Goal: Information Seeking & Learning: Learn about a topic

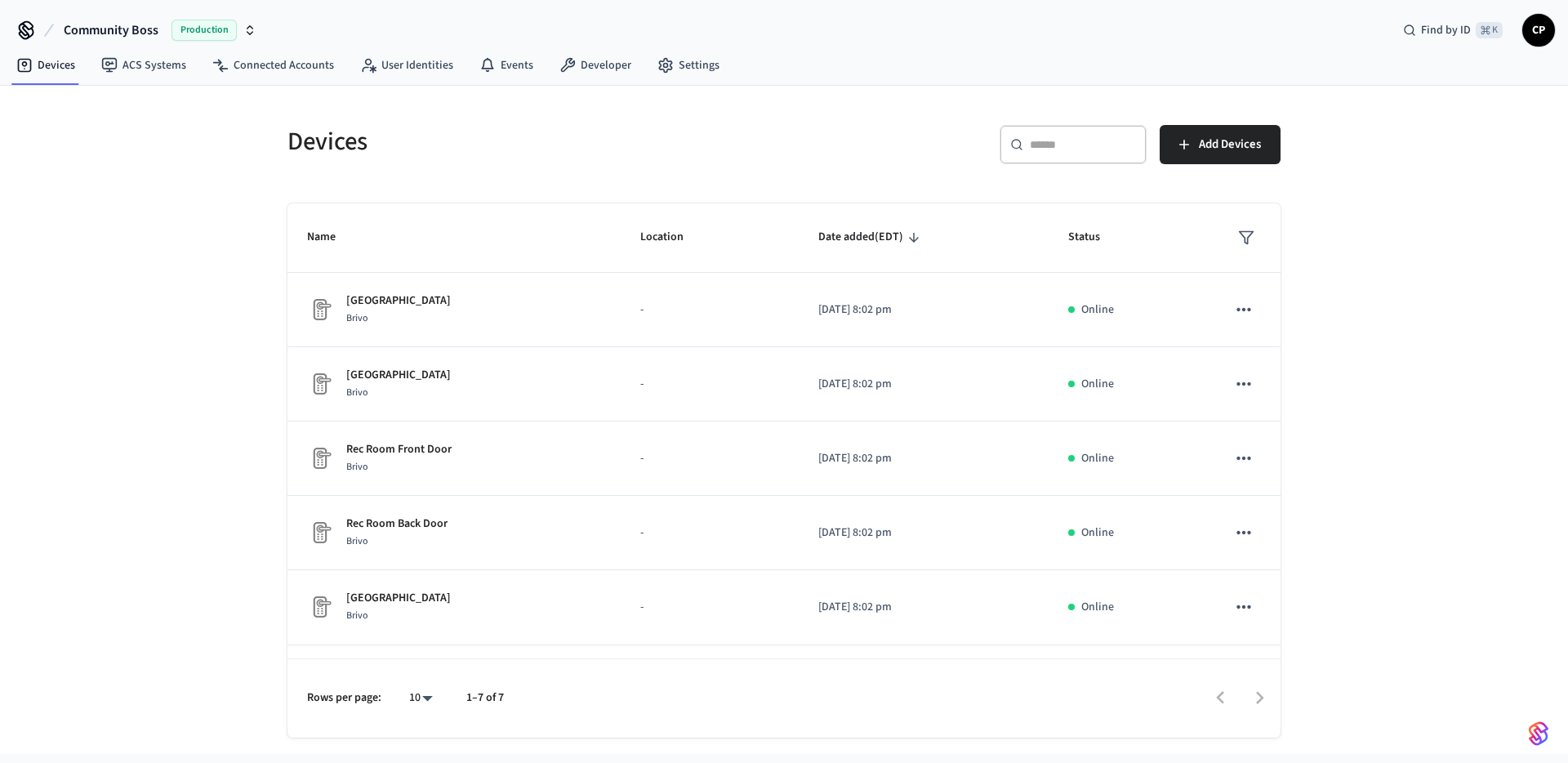
click at [213, 35] on span "Production" at bounding box center [204, 30] width 65 height 22
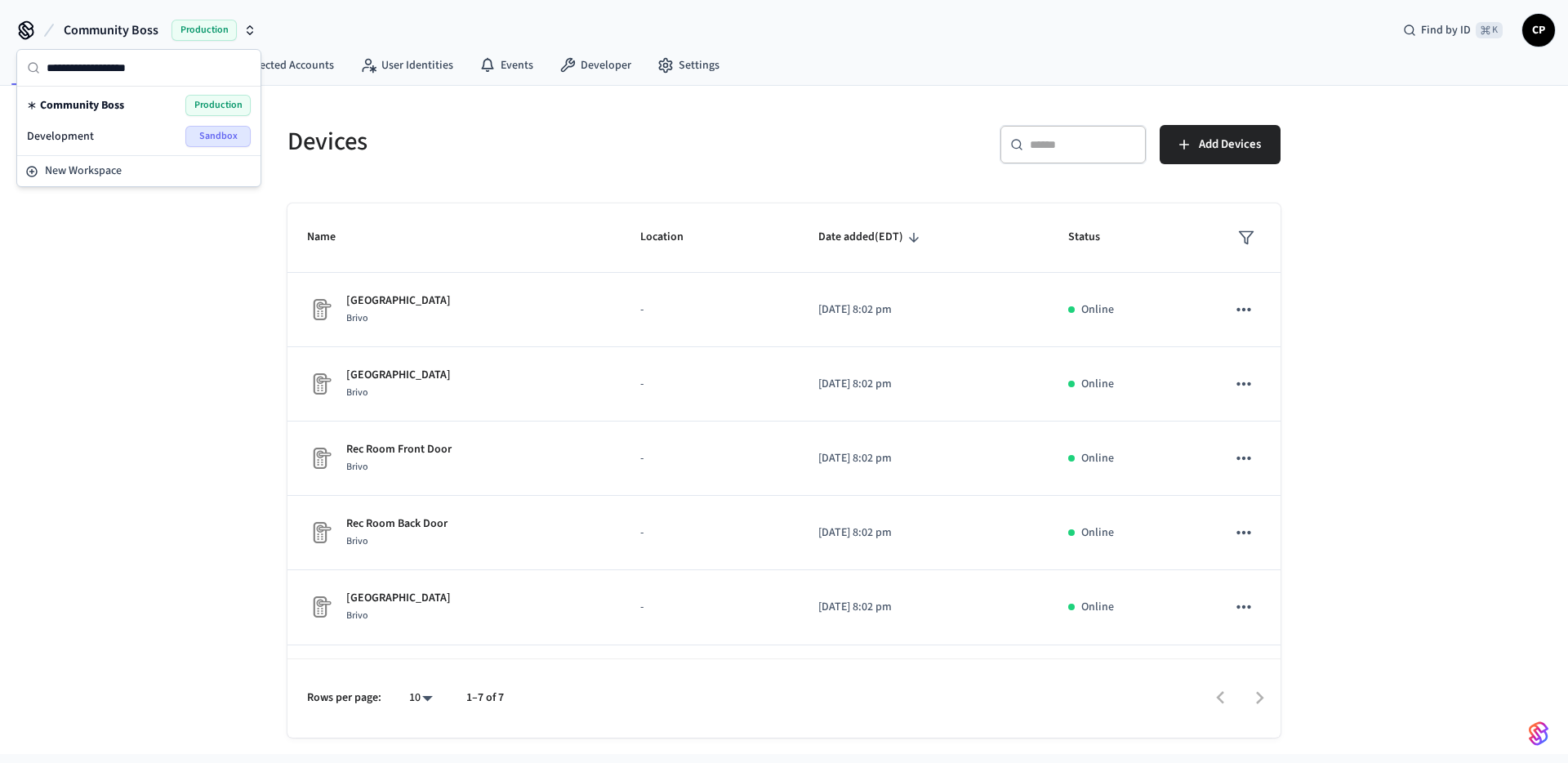
click at [98, 138] on div "Development Sandbox" at bounding box center [139, 136] width 224 height 22
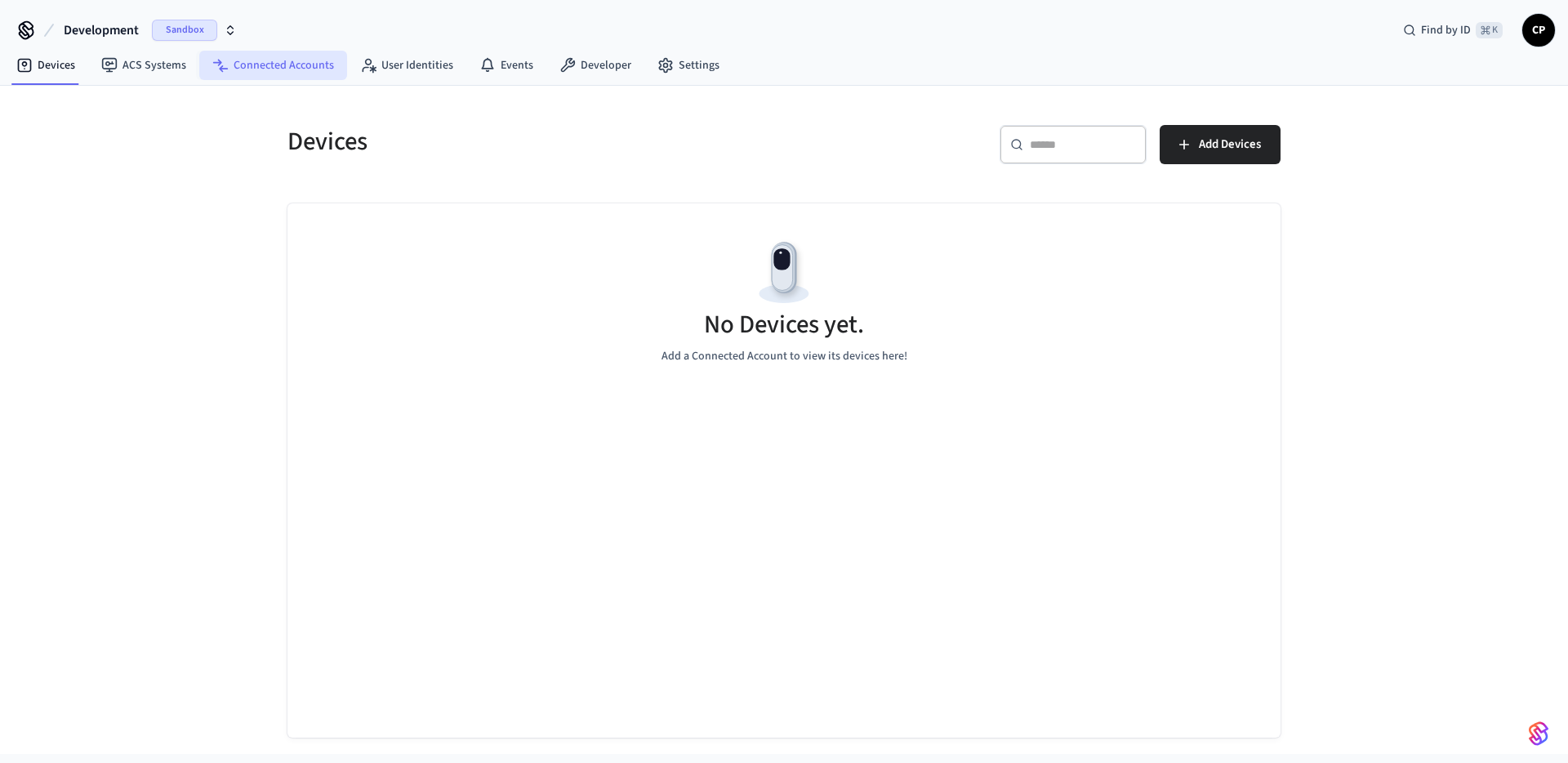
click at [264, 65] on link "Connected Accounts" at bounding box center [273, 65] width 148 height 29
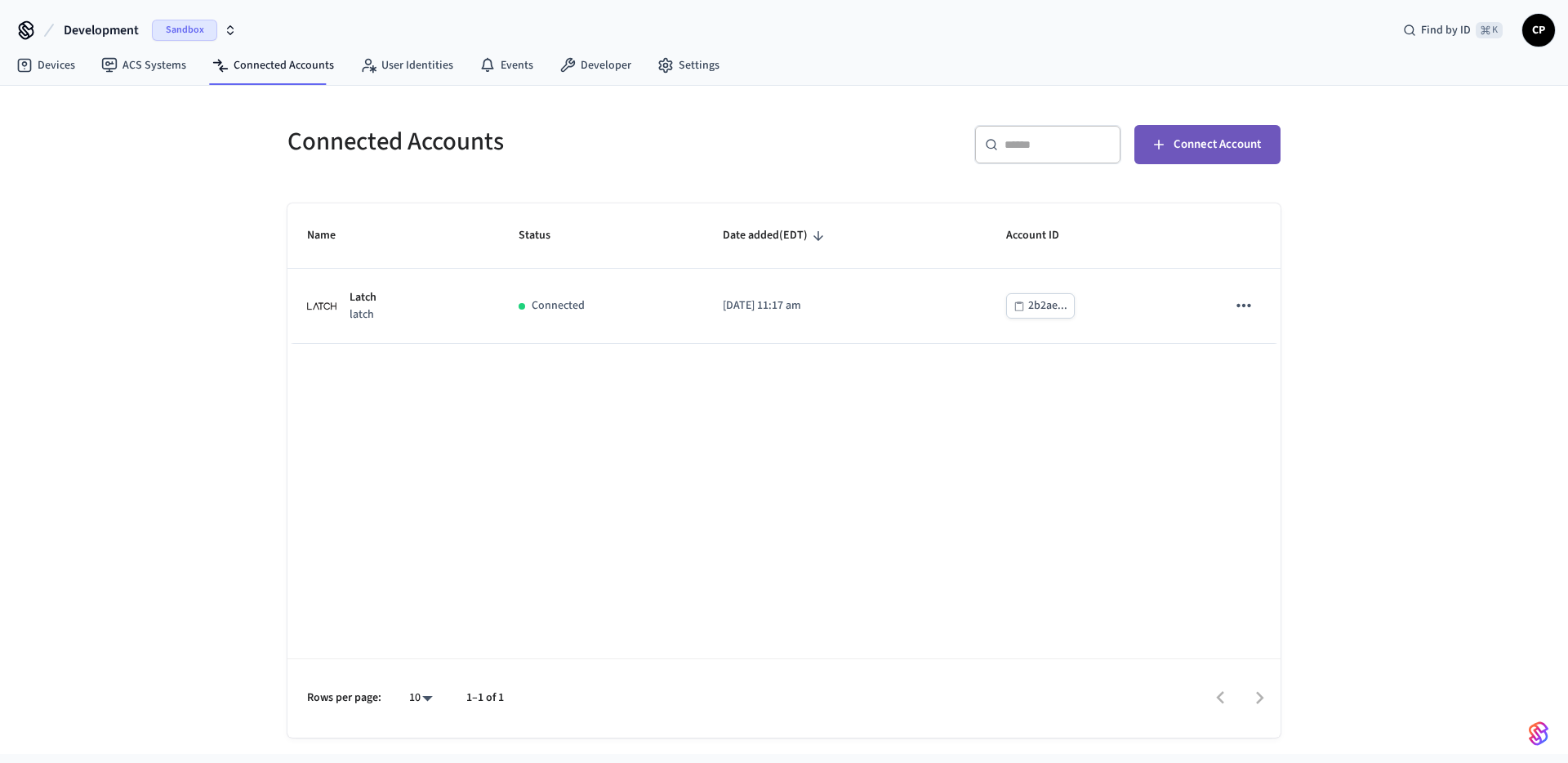
click at [1192, 151] on span "Connect Account" at bounding box center [1216, 144] width 87 height 22
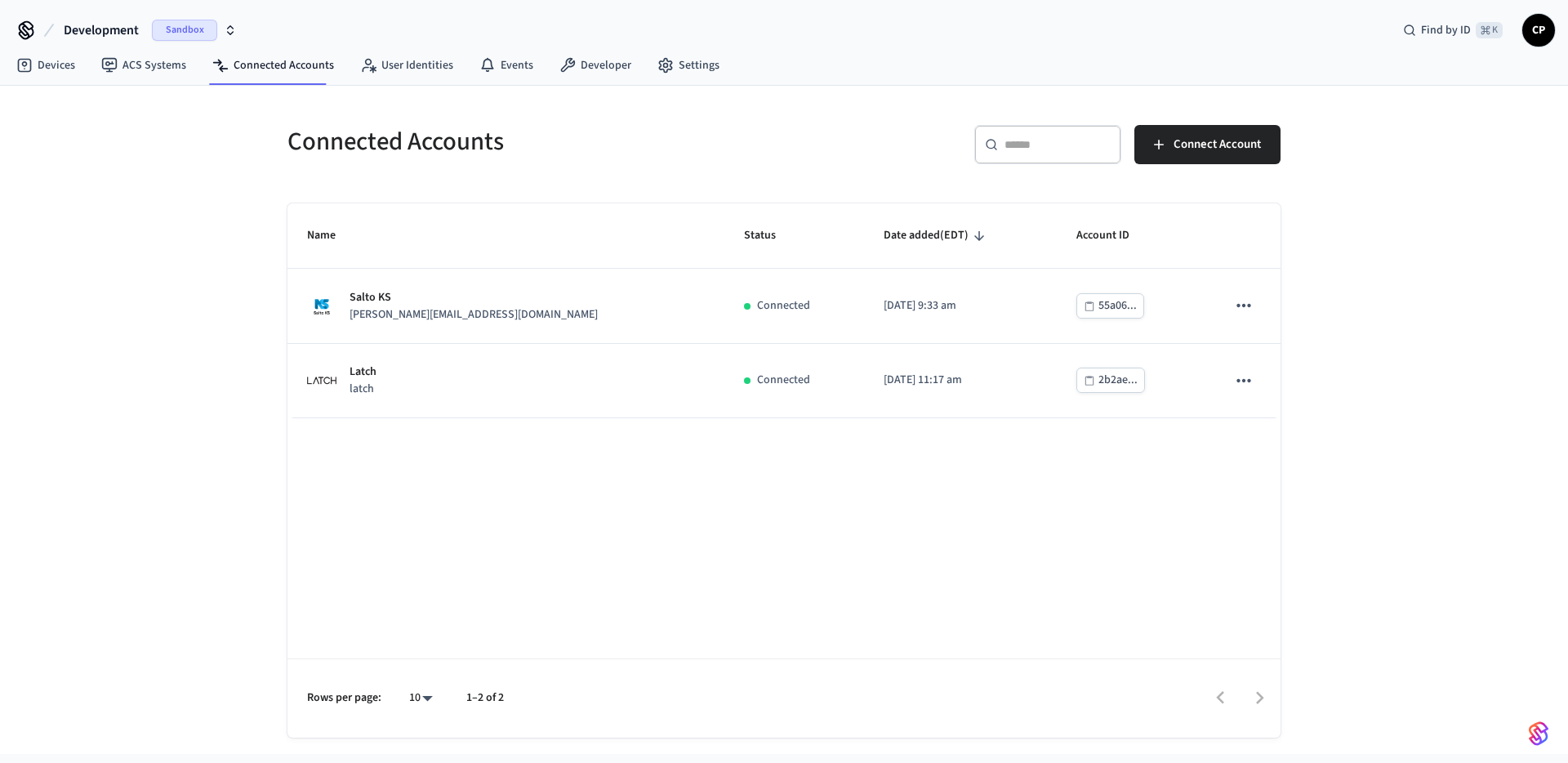
click at [753, 495] on div "Name Status Date added (EDT) Account ID Salto KS [PERSON_NAME][EMAIL_ADDRESS][D…" at bounding box center [784, 470] width 993 height 534
click at [54, 71] on link "Devices" at bounding box center [46, 65] width 85 height 29
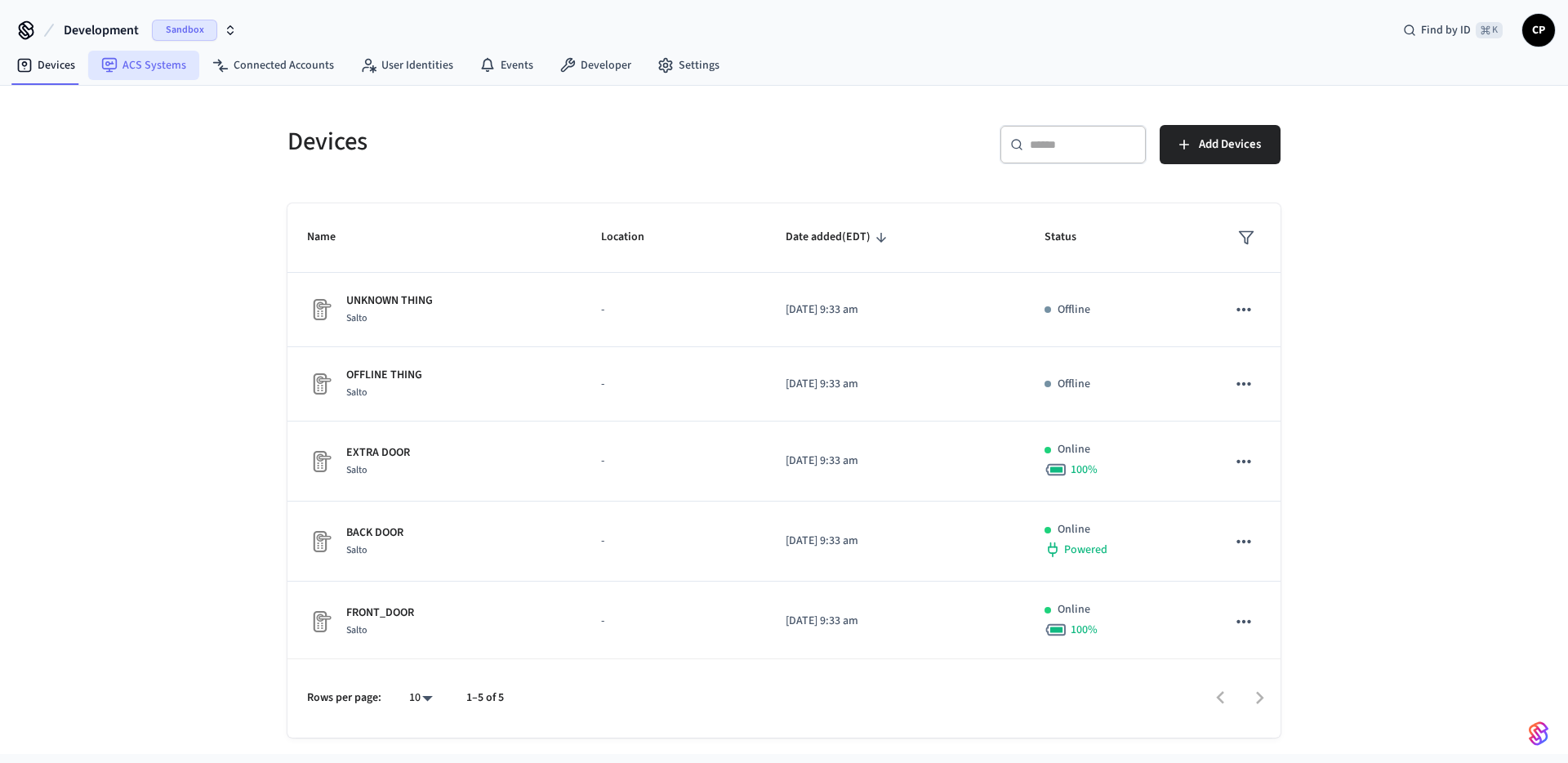
click at [159, 71] on link "ACS Systems" at bounding box center [143, 65] width 111 height 29
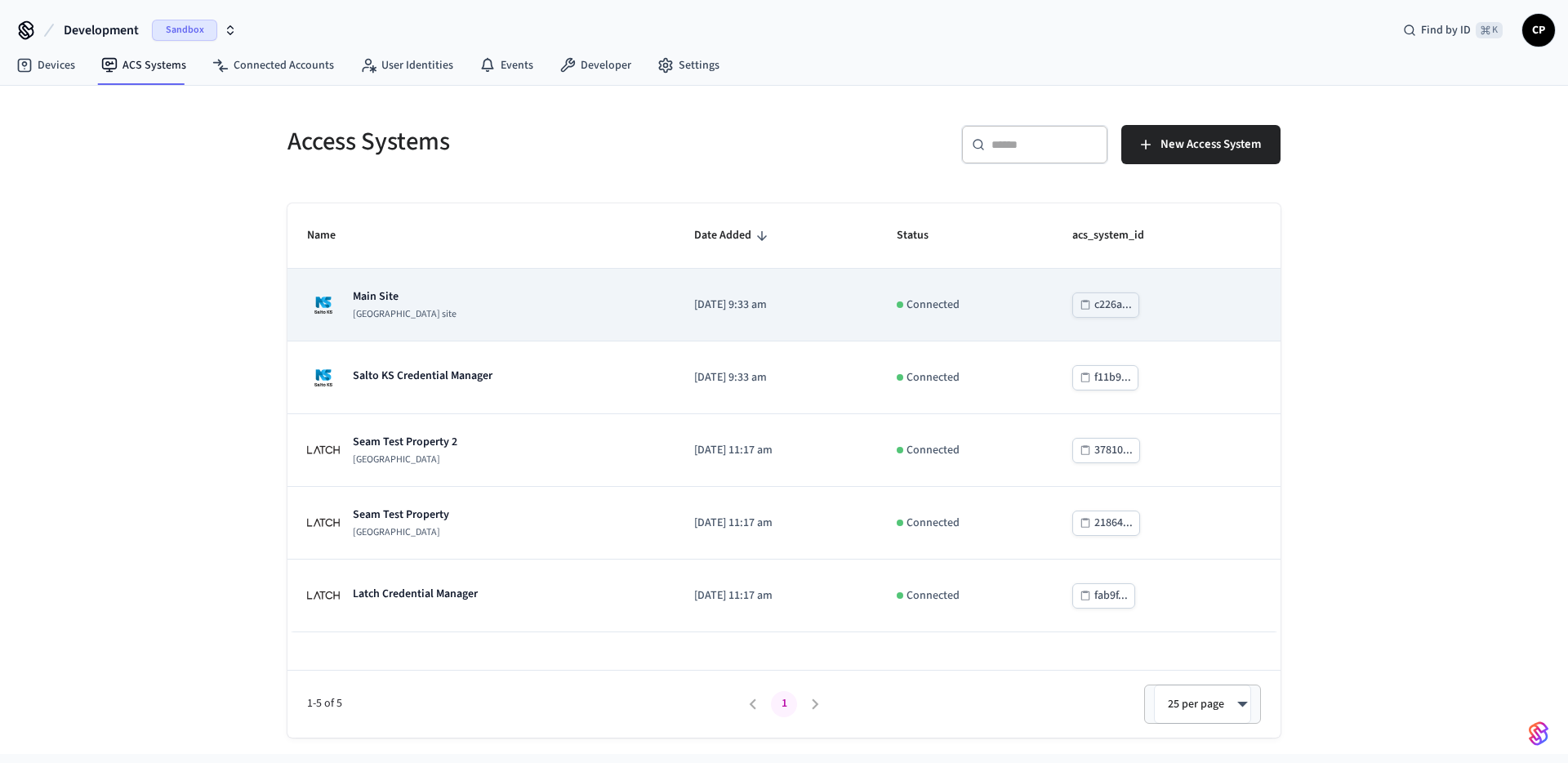
click at [398, 309] on p "[GEOGRAPHIC_DATA] site" at bounding box center [405, 313] width 103 height 13
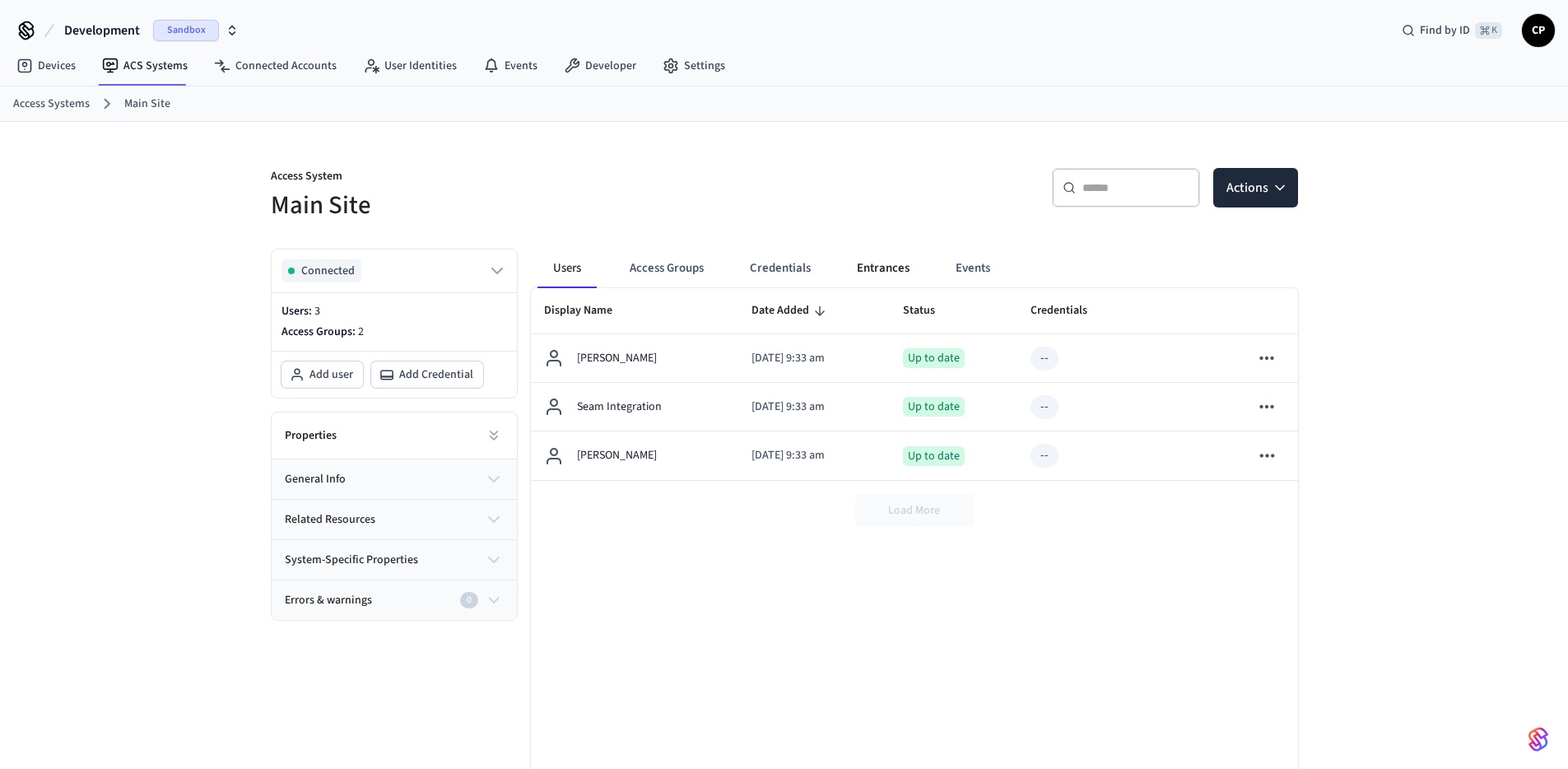
click at [878, 270] on button "Entrances" at bounding box center [883, 268] width 79 height 40
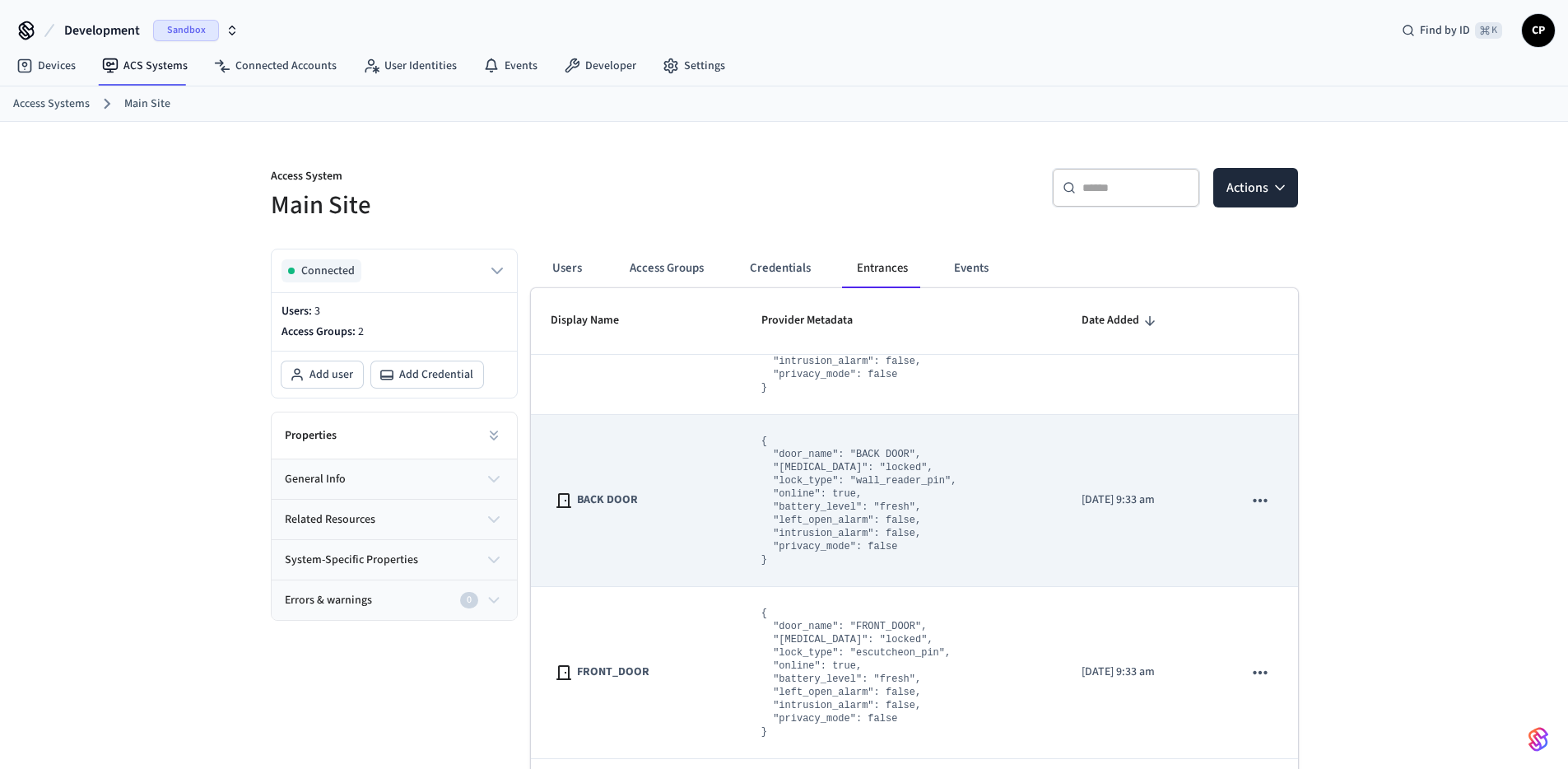
scroll to position [453, 0]
click at [1250, 503] on icon "sticky table" at bounding box center [1260, 503] width 22 height 22
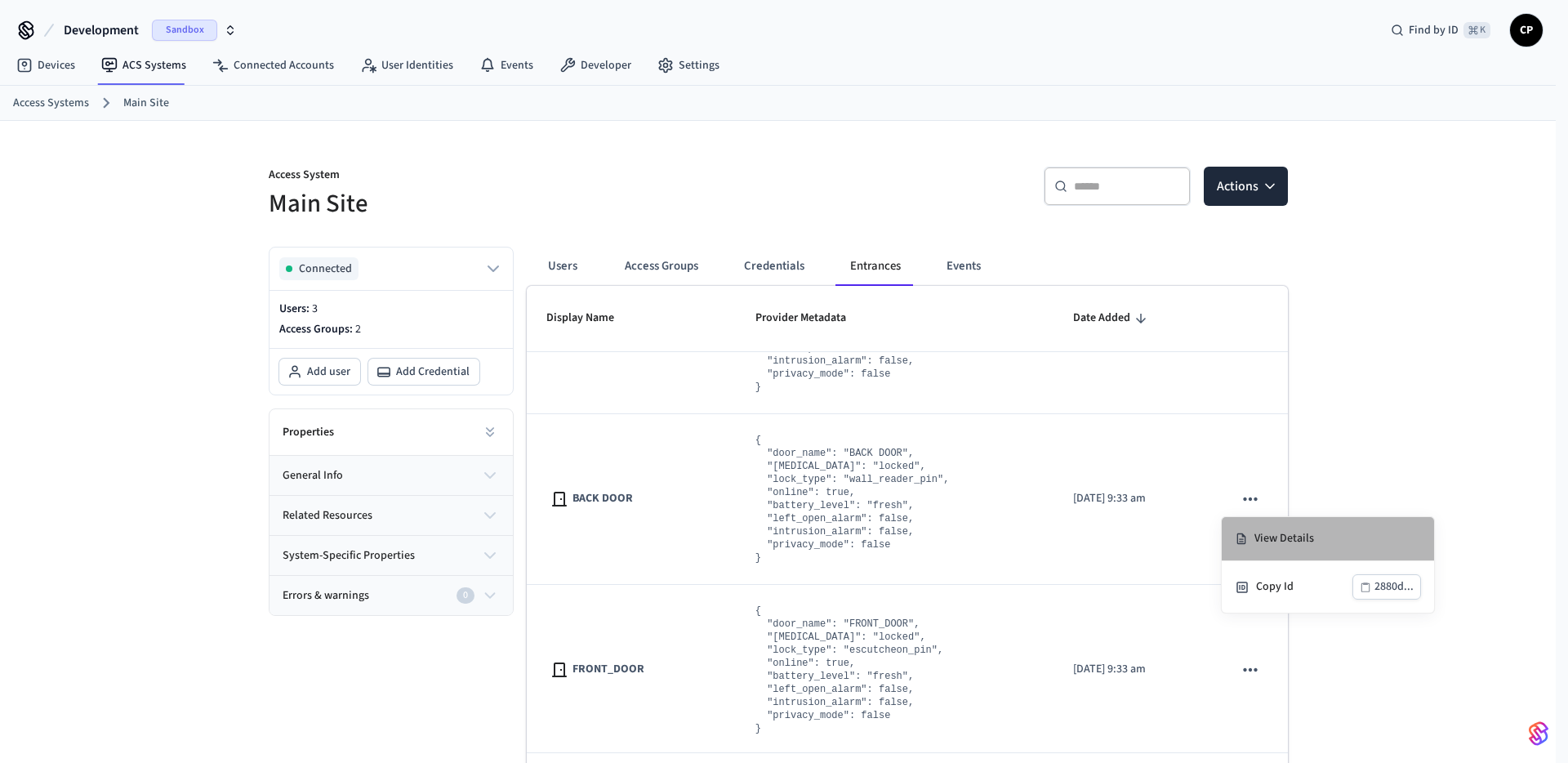
click at [1256, 538] on li "View Details" at bounding box center [1328, 538] width 213 height 44
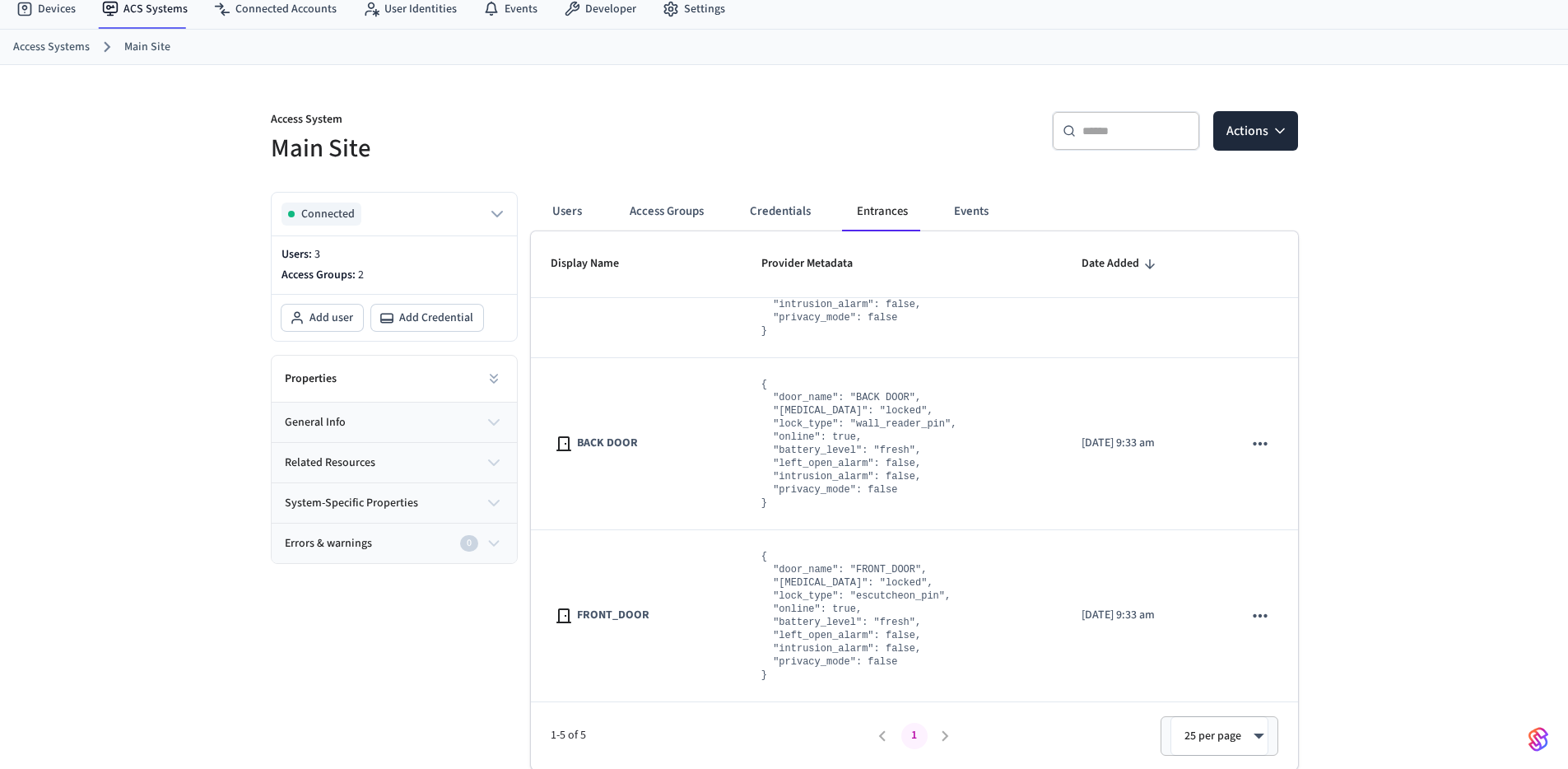
scroll to position [57, 0]
click at [486, 420] on icon "button" at bounding box center [493, 421] width 20 height 20
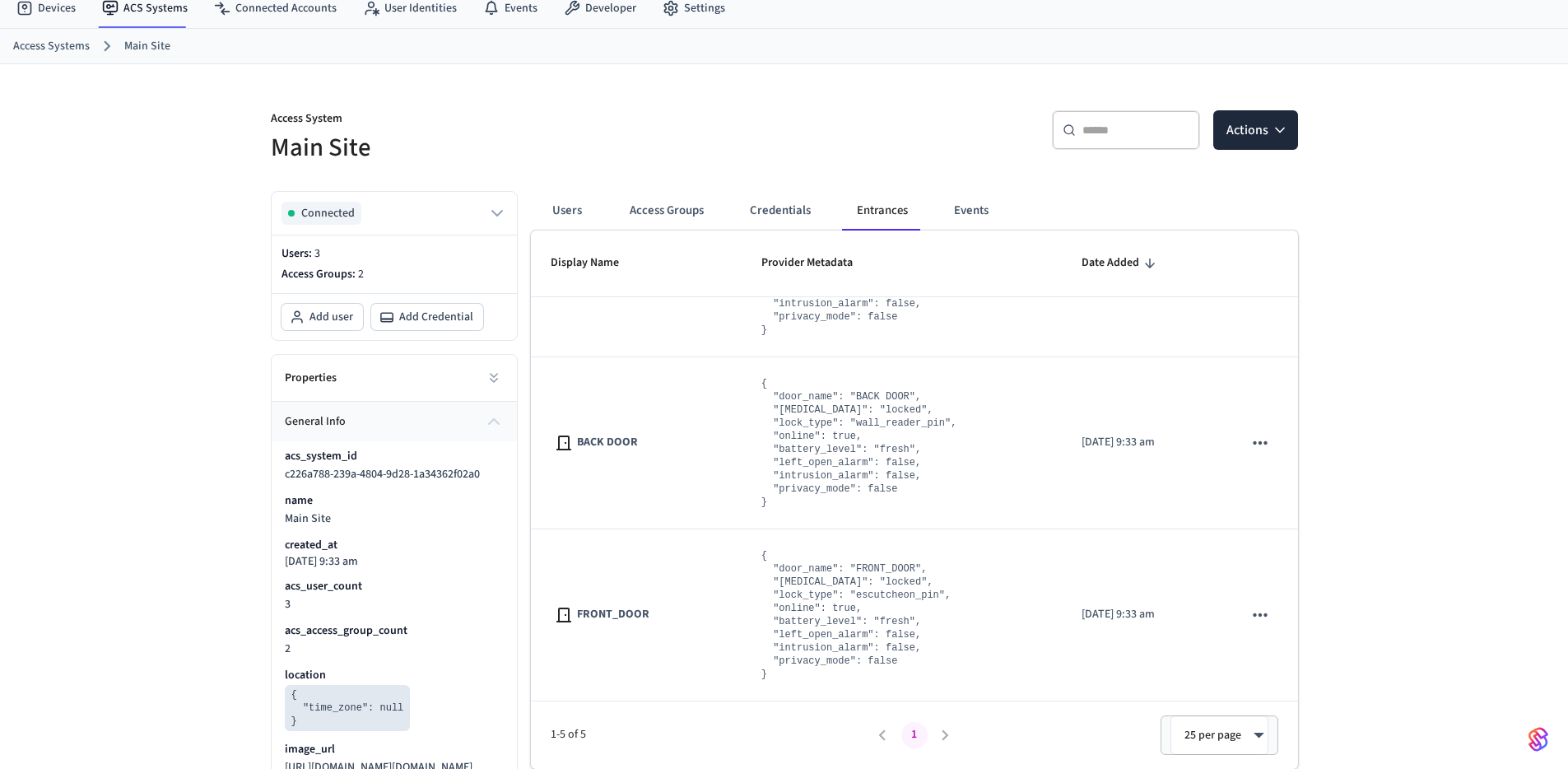
click at [488, 429] on icon "button" at bounding box center [493, 421] width 20 height 20
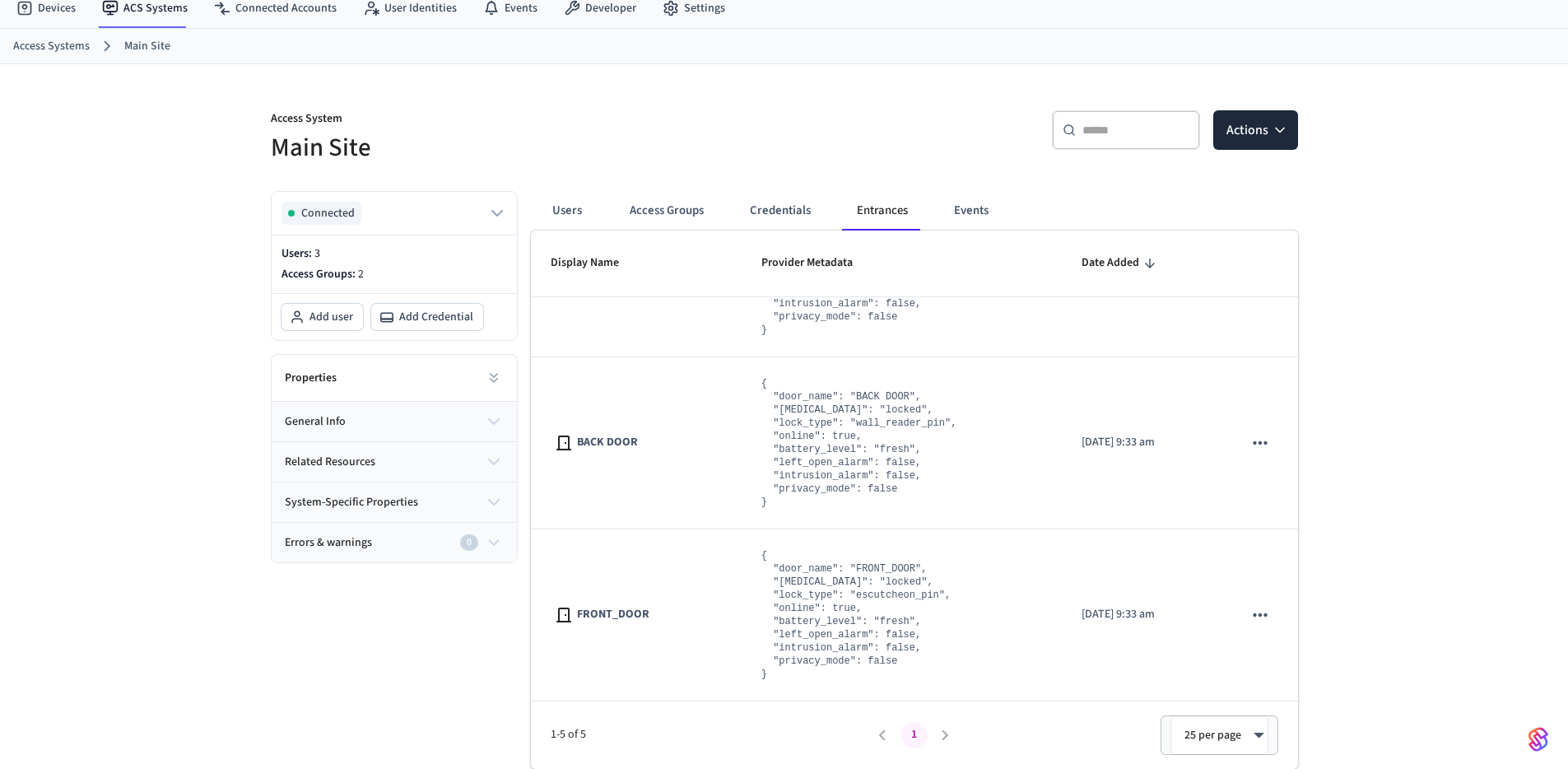
click at [491, 501] on icon "button" at bounding box center [493, 502] width 20 height 20
click at [491, 466] on icon "button" at bounding box center [493, 462] width 20 height 20
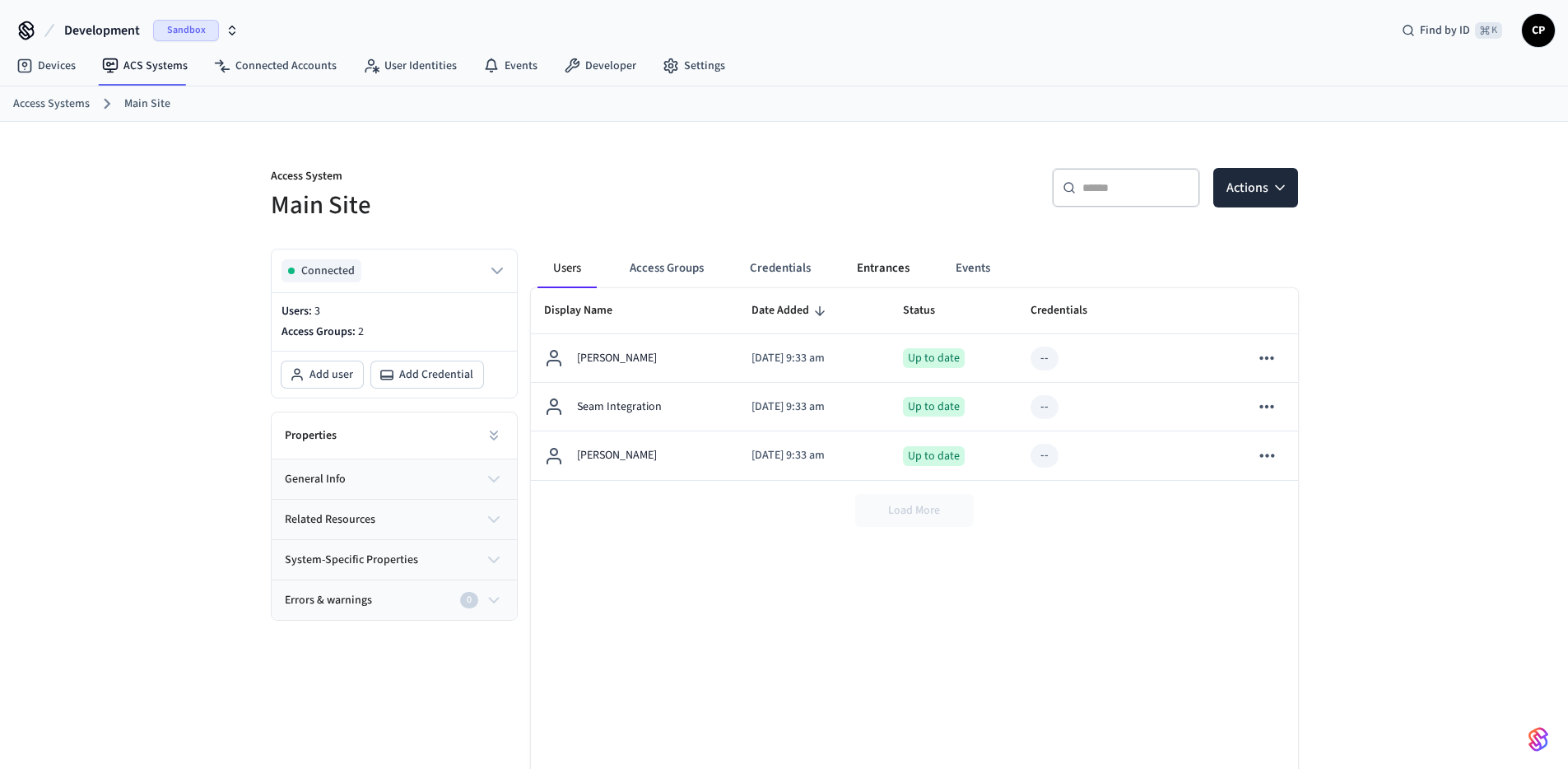
click at [884, 267] on button "Entrances" at bounding box center [883, 268] width 79 height 40
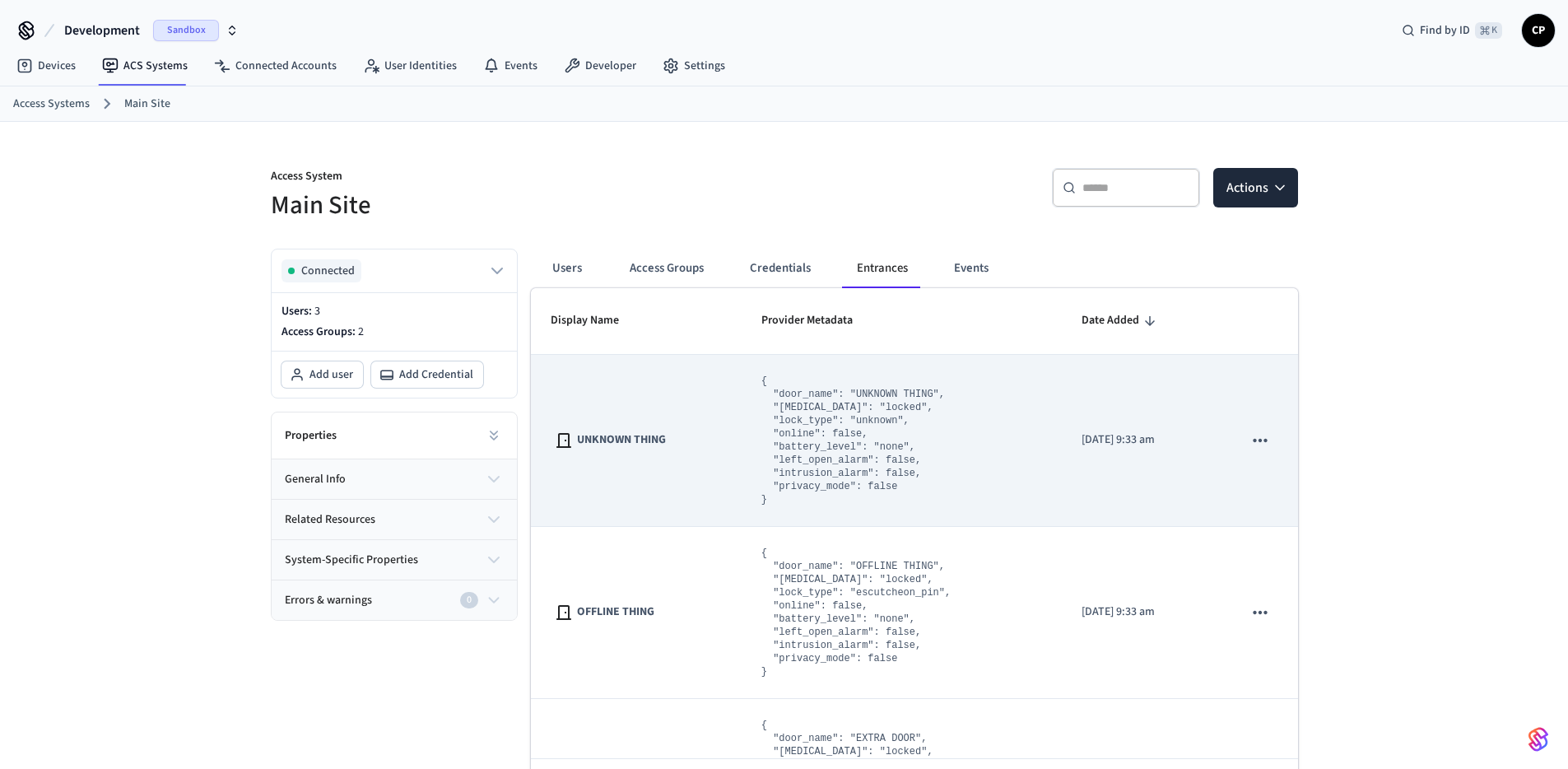
click at [1250, 446] on icon "sticky table" at bounding box center [1260, 440] width 22 height 22
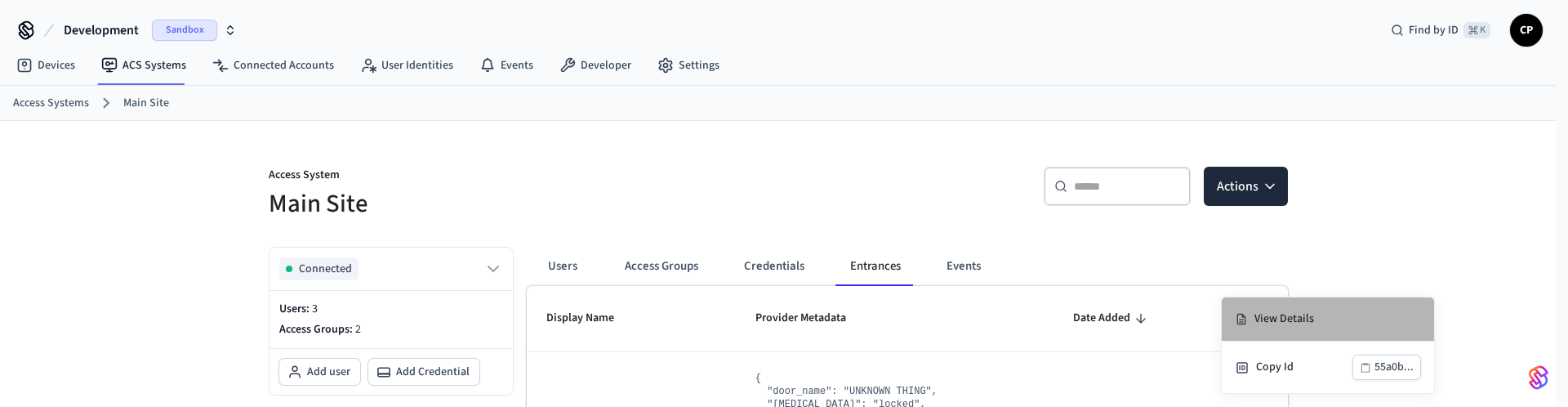
click at [1366, 322] on li "View Details" at bounding box center [1328, 319] width 213 height 44
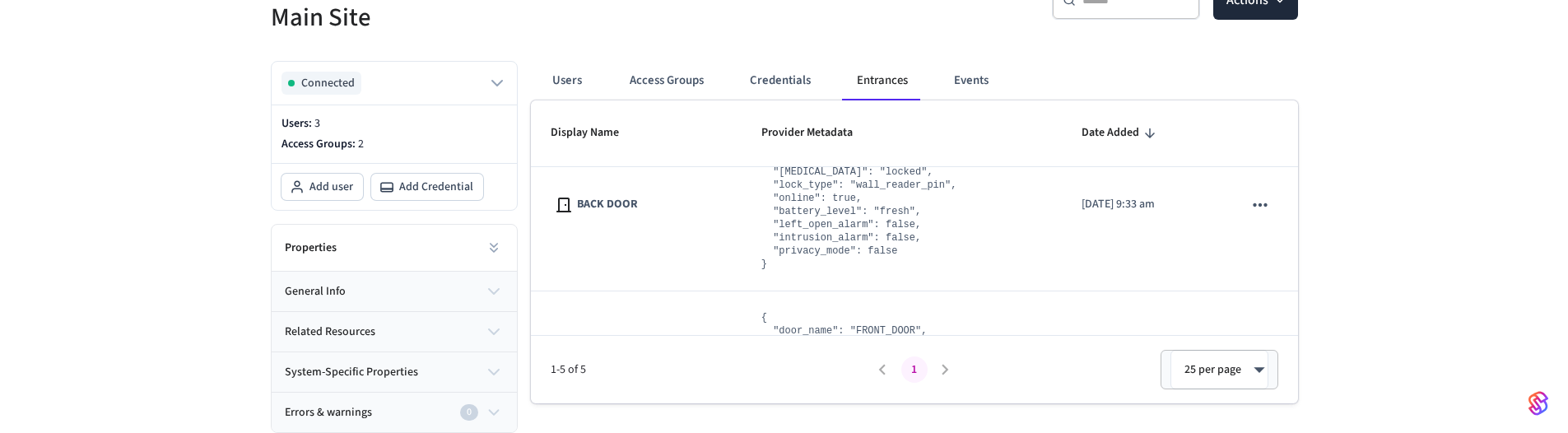
scroll to position [692, 0]
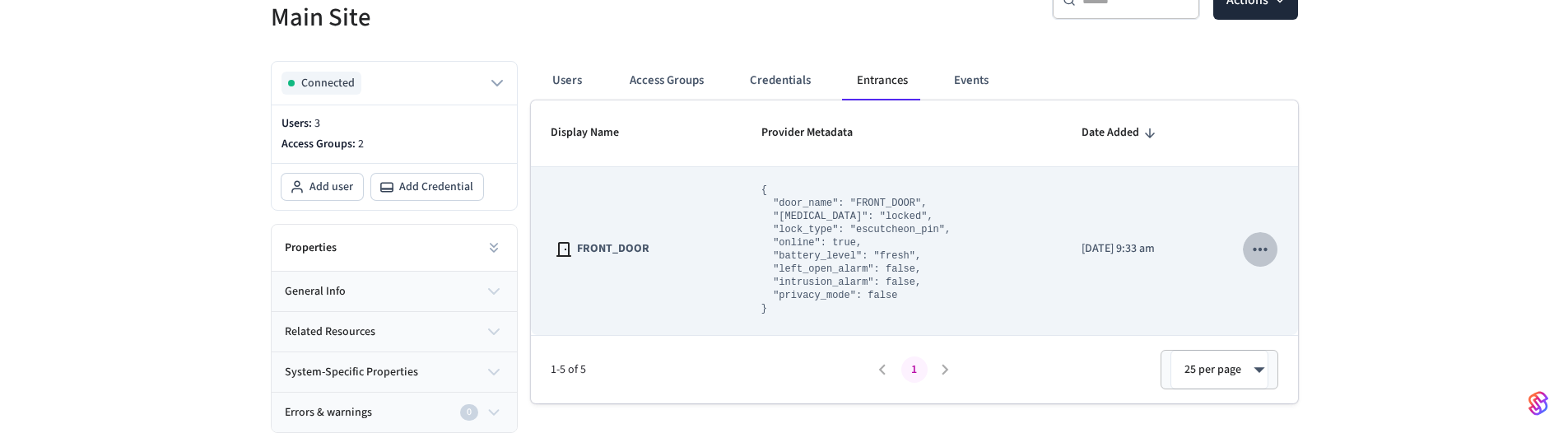
click at [1249, 244] on icon "sticky table" at bounding box center [1260, 249] width 22 height 22
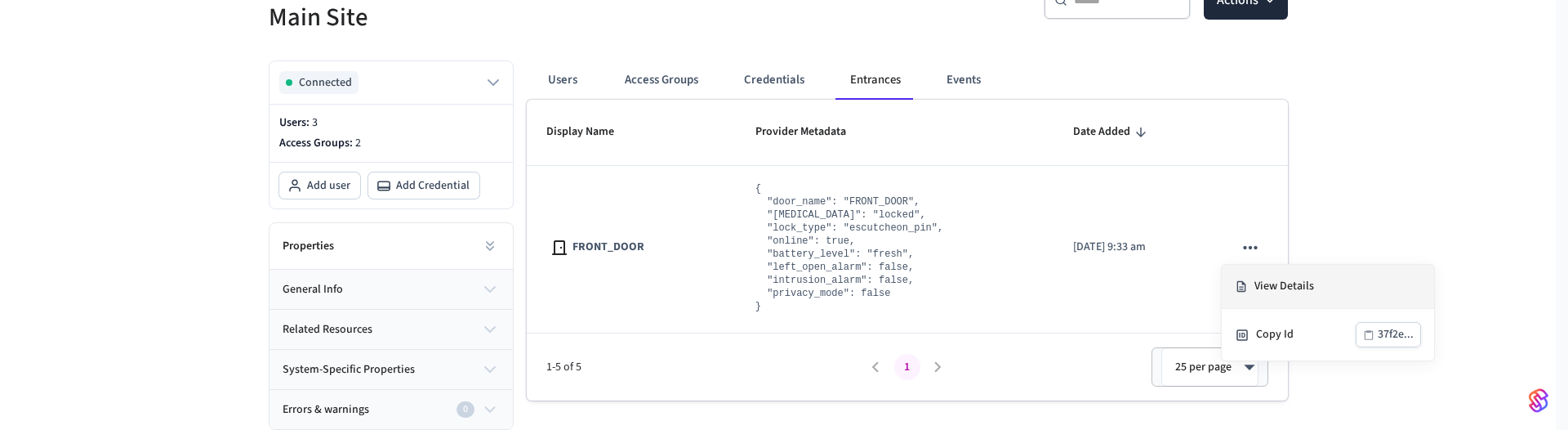
click at [1265, 291] on li "View Details" at bounding box center [1328, 286] width 213 height 44
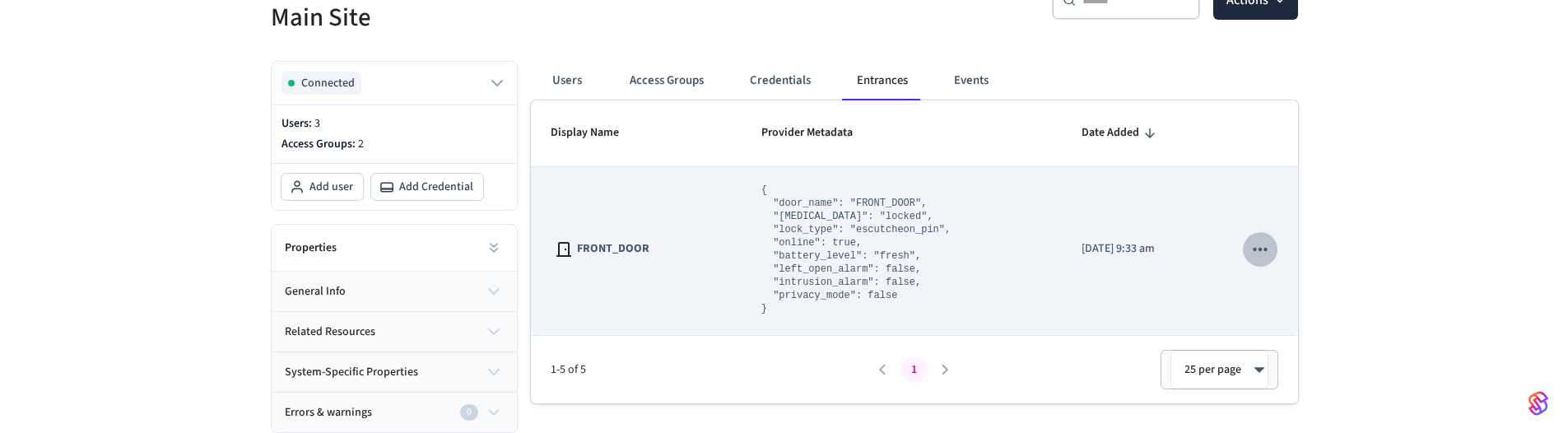
click at [1254, 249] on icon "sticky table" at bounding box center [1261, 249] width 14 height 3
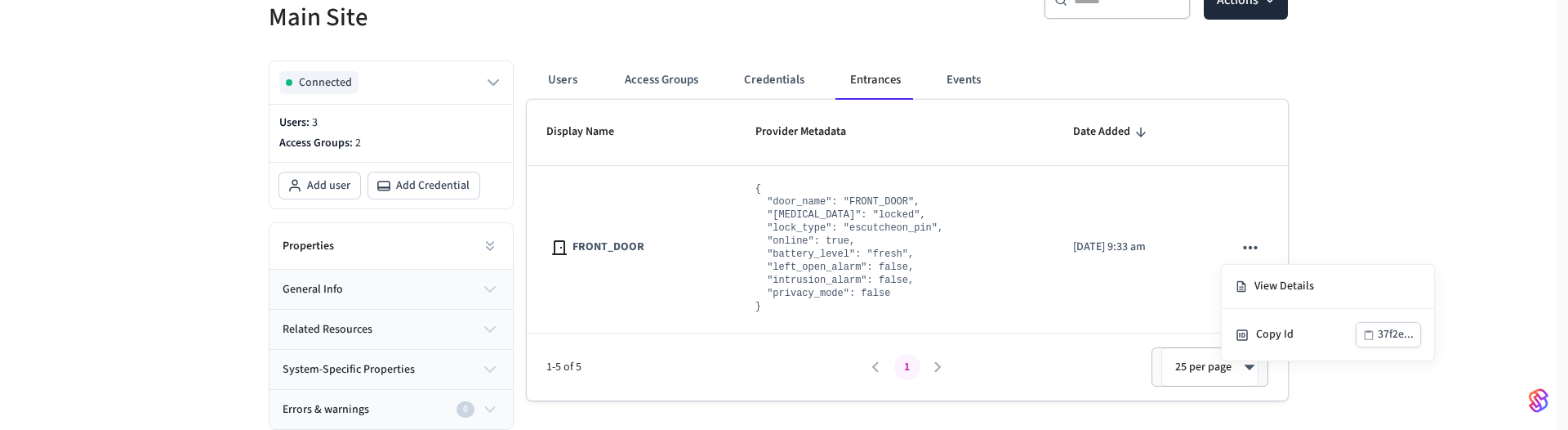
click at [1433, 204] on div at bounding box center [784, 215] width 1568 height 430
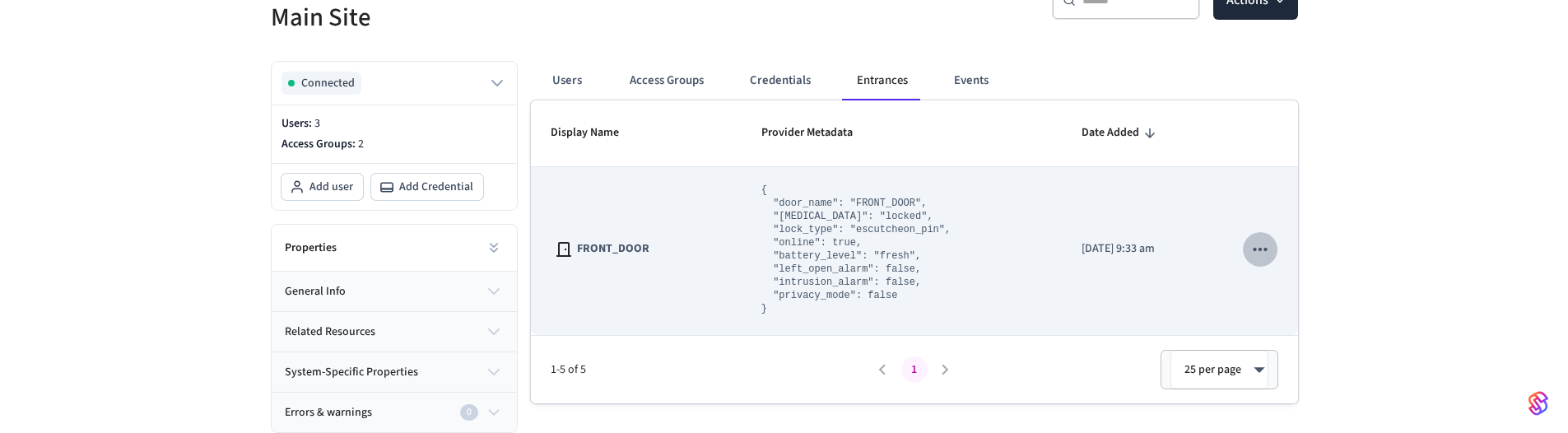
click at [1254, 247] on icon "sticky table" at bounding box center [1261, 249] width 14 height 3
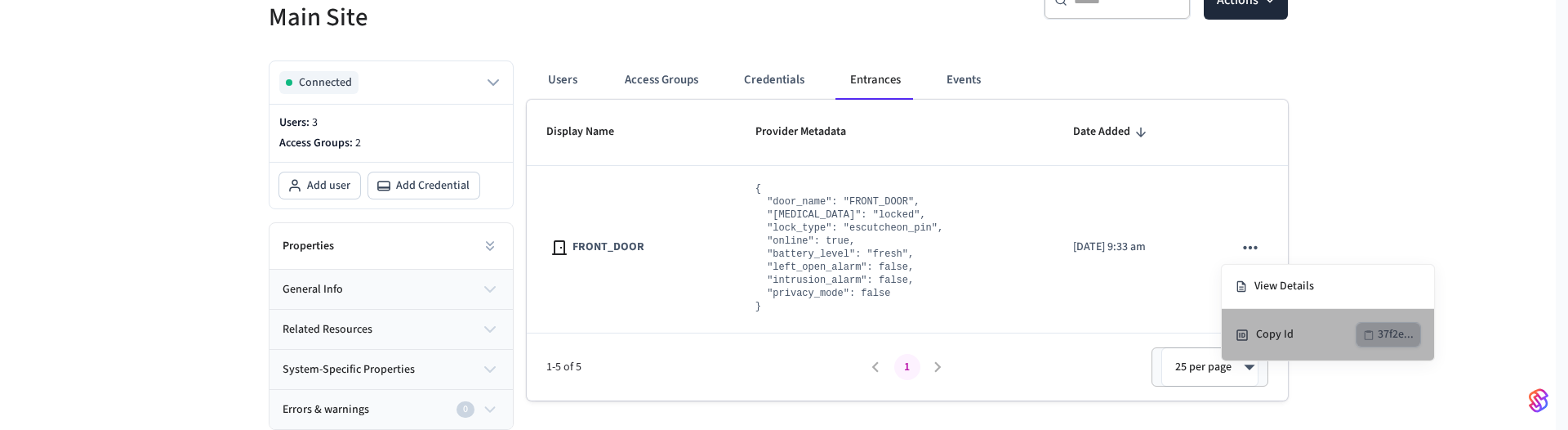
click at [1368, 333] on icon "button" at bounding box center [1368, 334] width 11 height 11
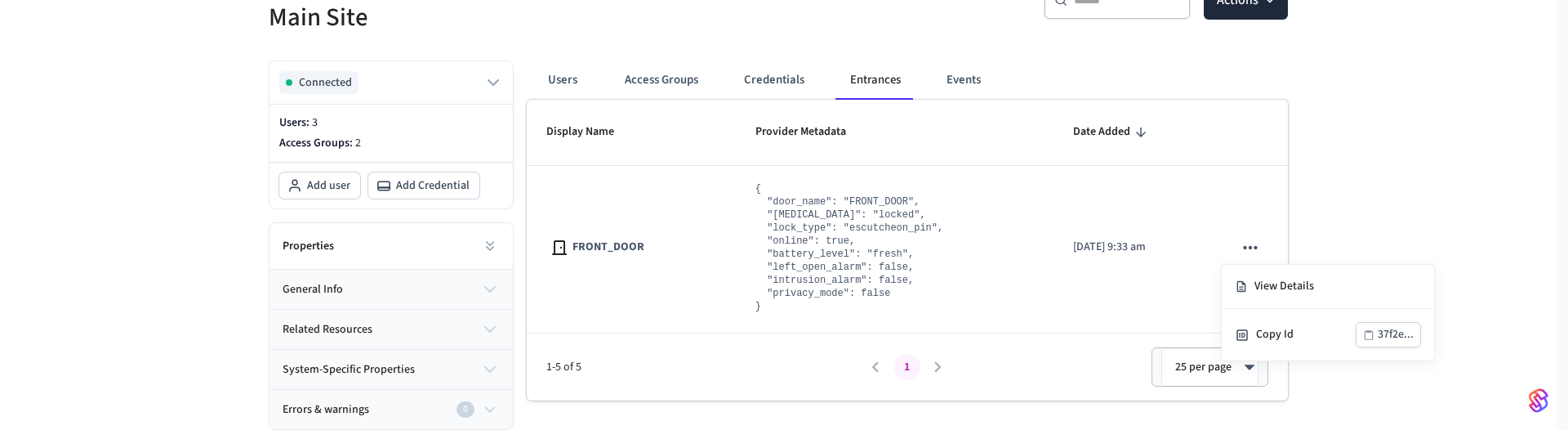
click at [585, 37] on div at bounding box center [784, 215] width 1568 height 430
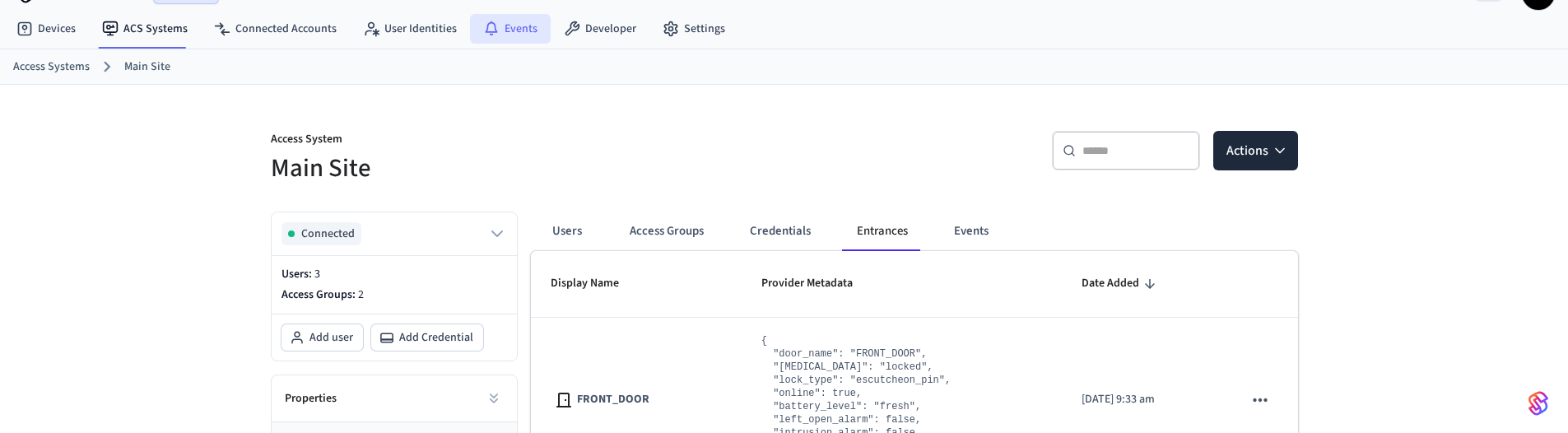
scroll to position [0, 0]
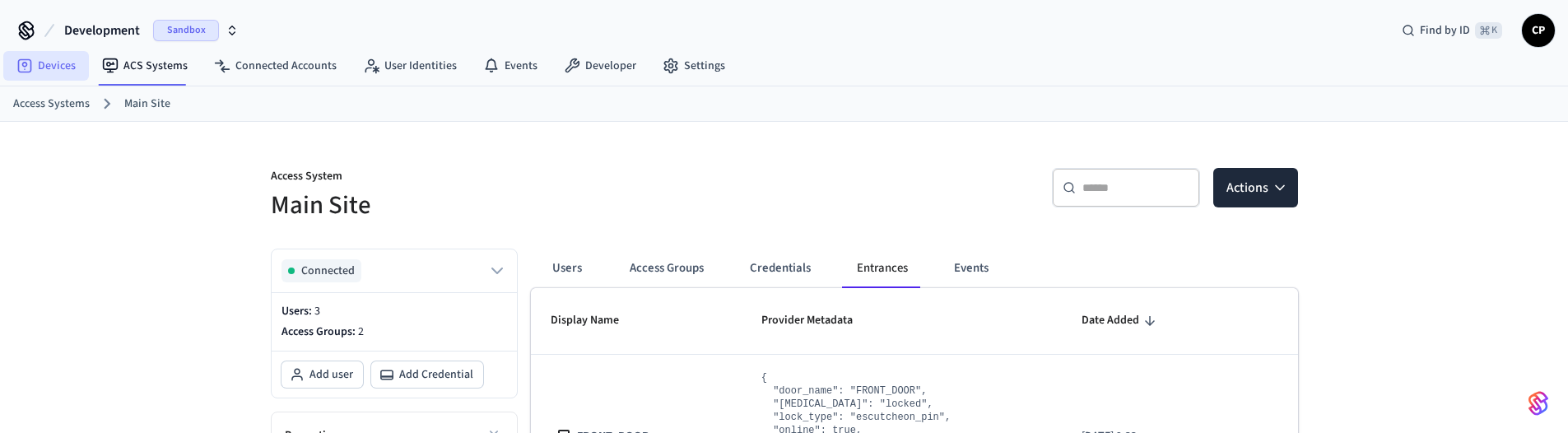
click at [61, 68] on link "Devices" at bounding box center [46, 66] width 86 height 30
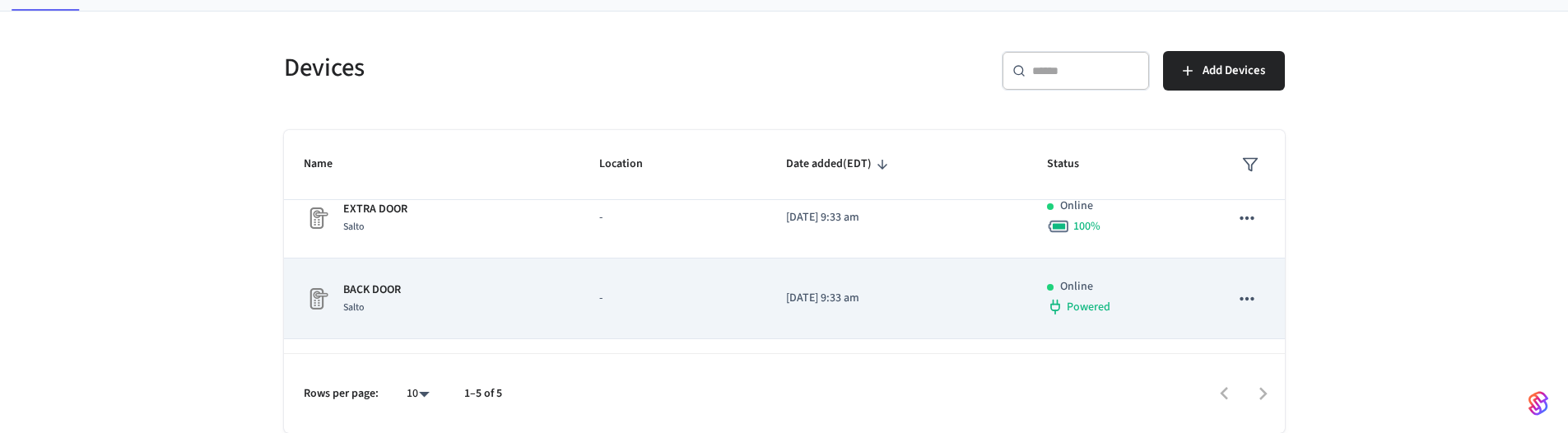
scroll to position [239, 0]
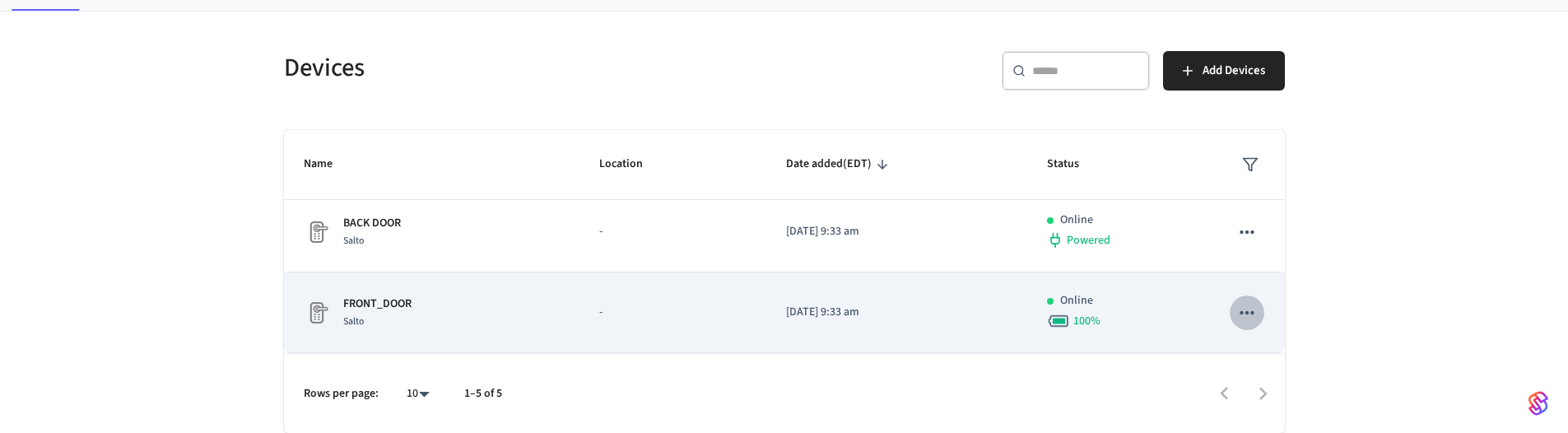
click at [1237, 316] on icon "sticky table" at bounding box center [1247, 312] width 22 height 22
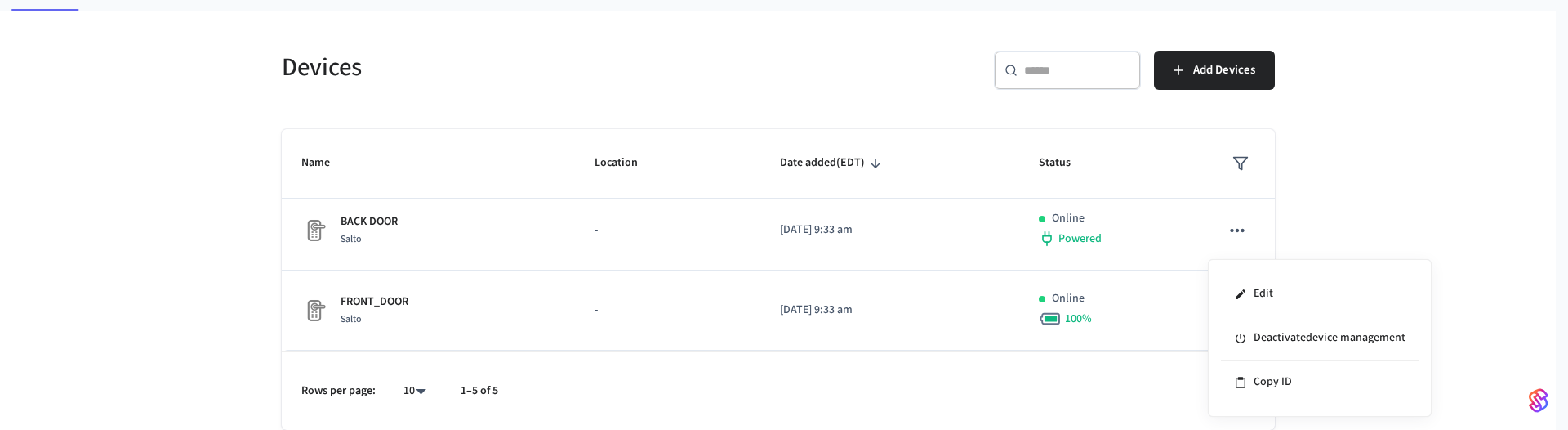
drag, startPoint x: 457, startPoint y: 289, endPoint x: 440, endPoint y: 293, distance: 17.5
click at [456, 289] on div at bounding box center [784, 215] width 1568 height 430
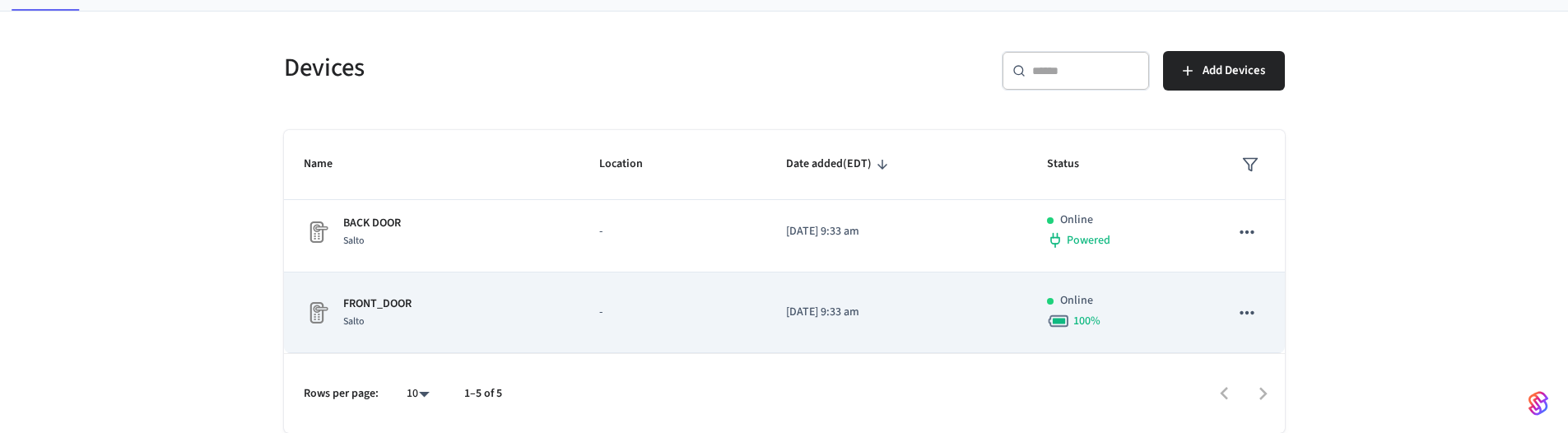
click at [362, 299] on p "FRONT_DOOR" at bounding box center [377, 304] width 69 height 17
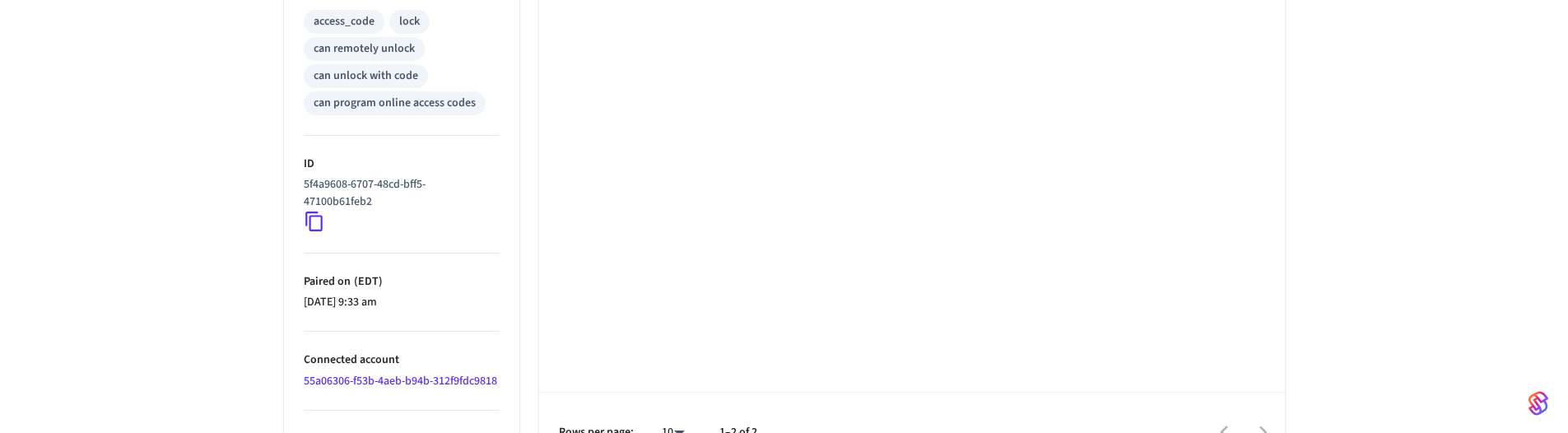
scroll to position [760, 0]
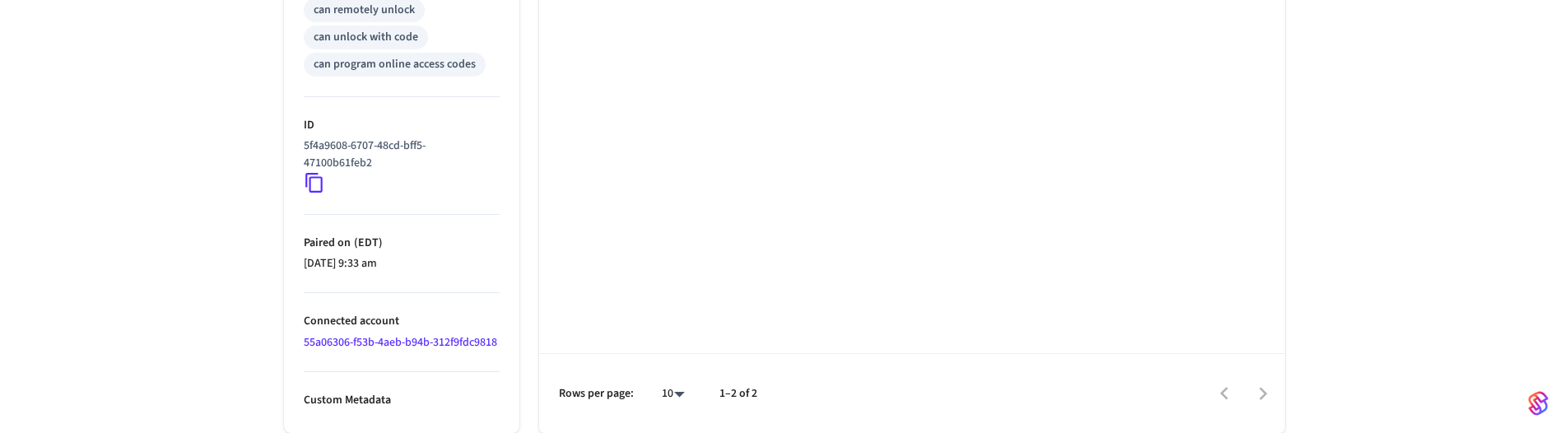
click at [363, 399] on p "Custom Metadata" at bounding box center [402, 400] width 196 height 17
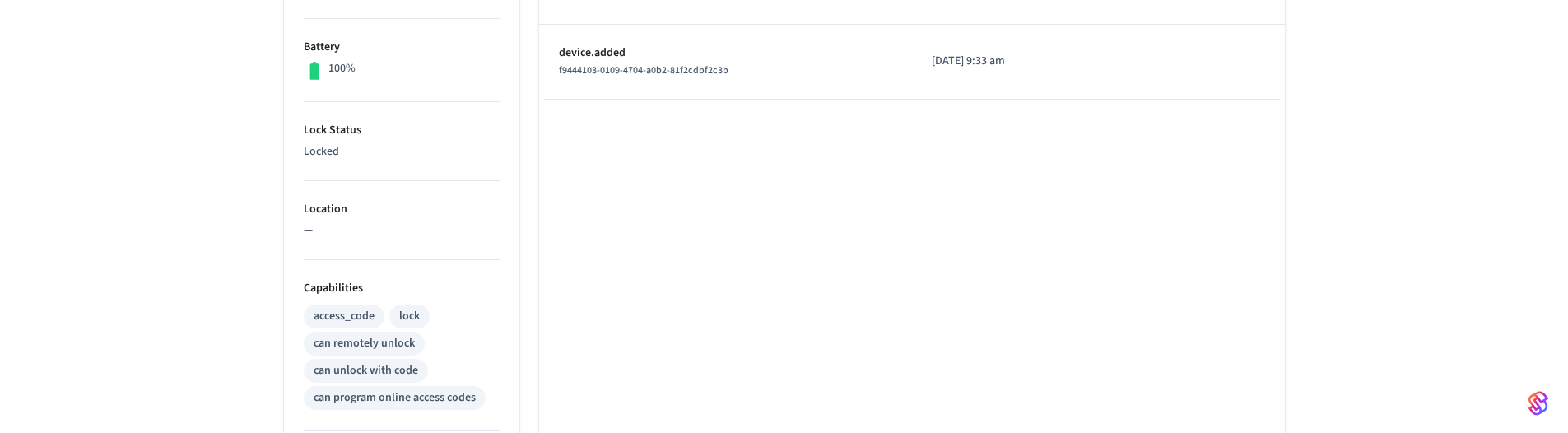
scroll to position [0, 0]
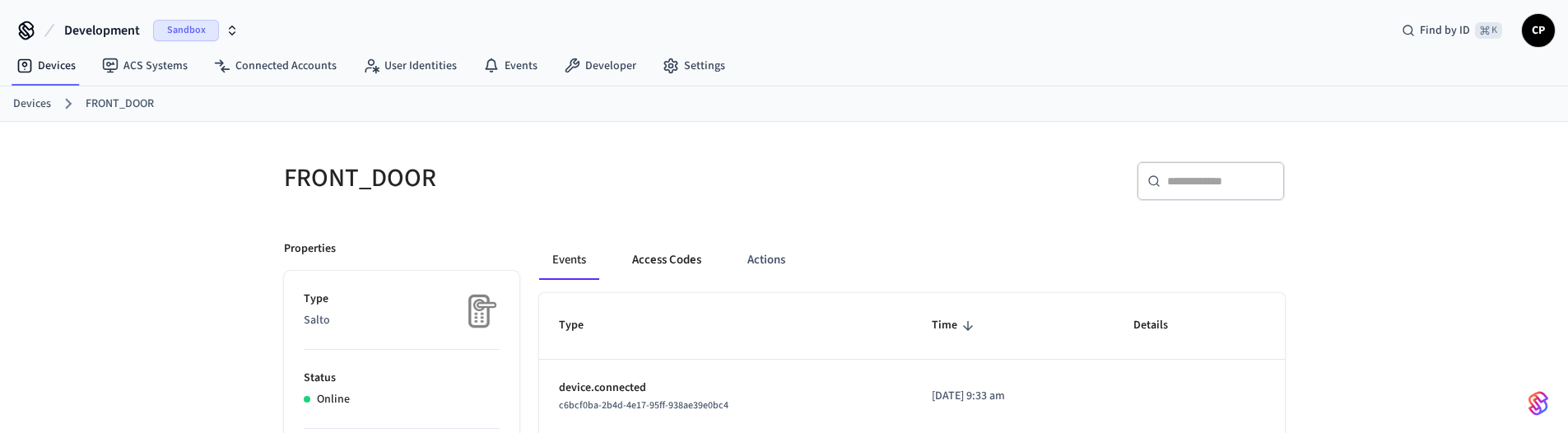
click at [661, 262] on button "Access Codes" at bounding box center [667, 260] width 96 height 40
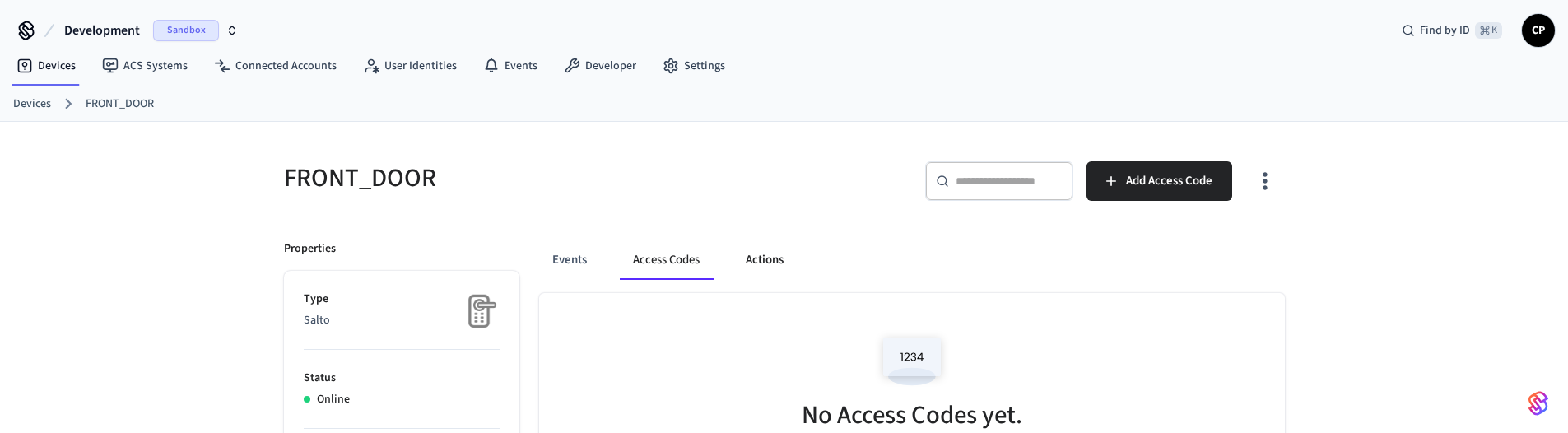
click at [774, 255] on button "Actions" at bounding box center [765, 260] width 64 height 40
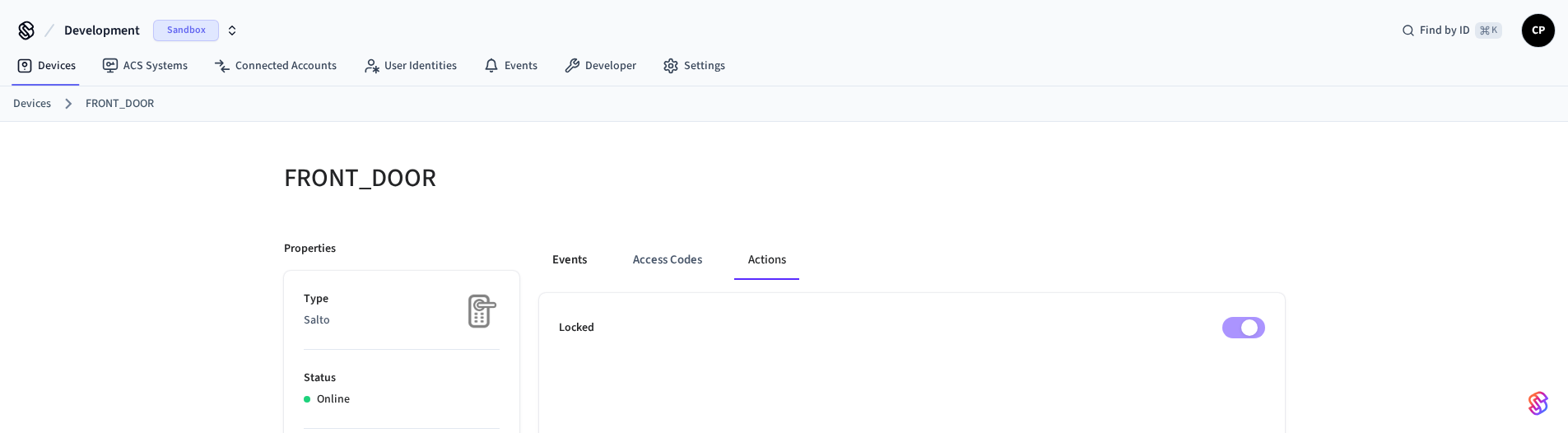
click at [551, 256] on button "Events" at bounding box center [570, 260] width 61 height 40
